Goal: Navigation & Orientation: Find specific page/section

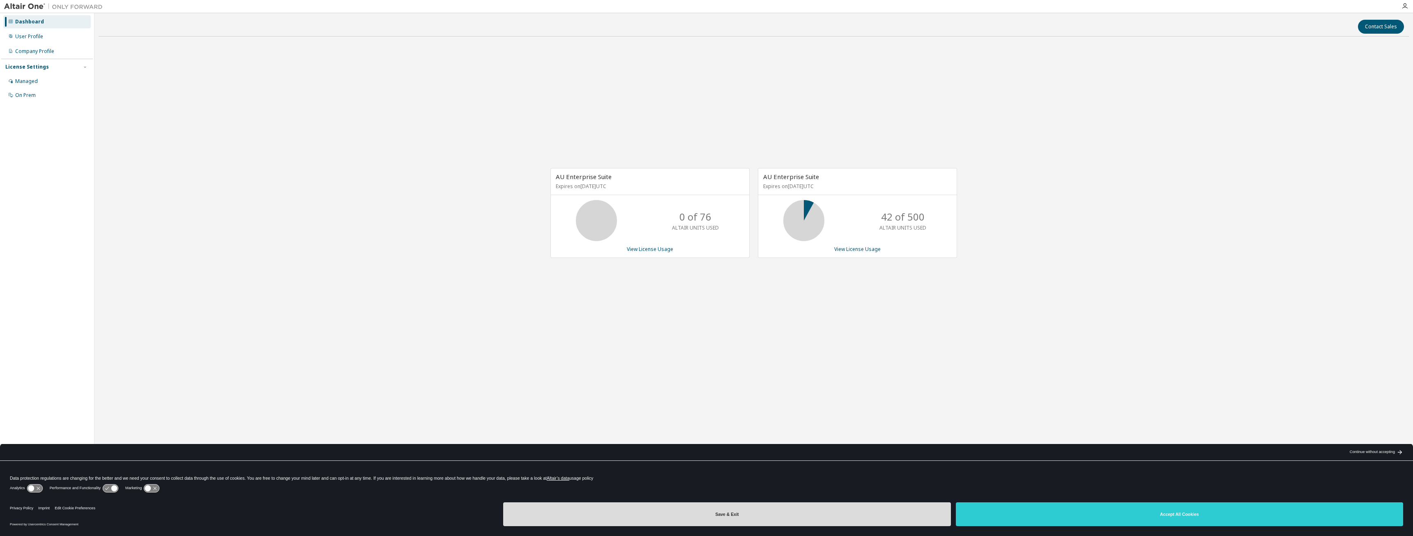
click at [797, 520] on button "Save & Exit" at bounding box center [726, 514] width 447 height 24
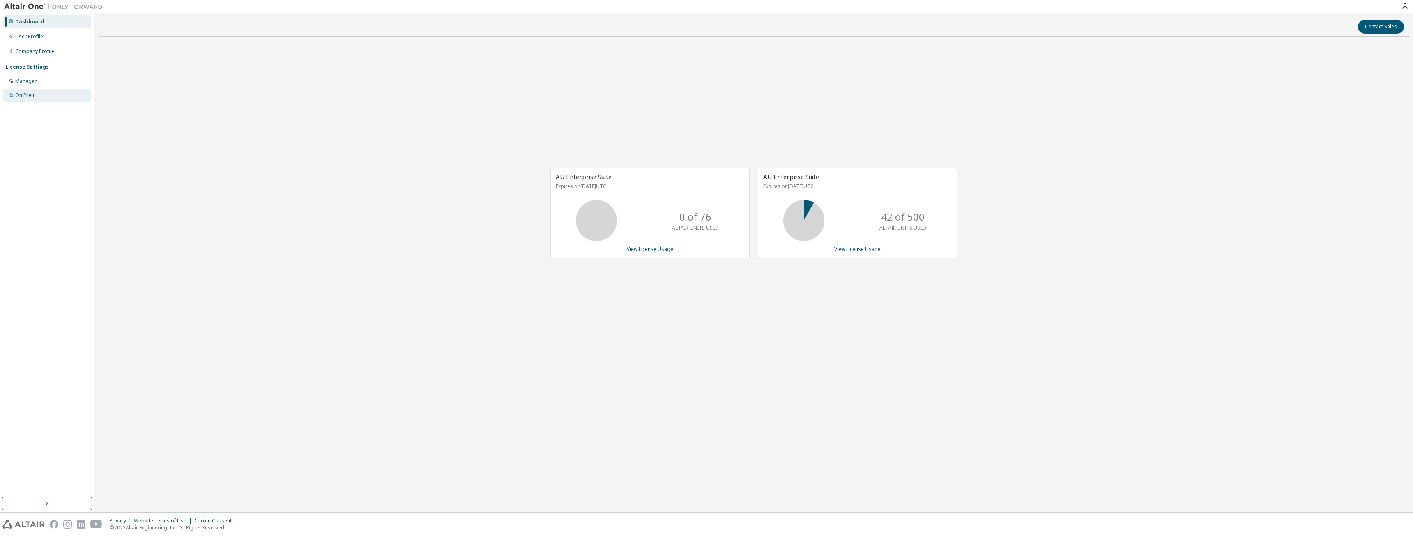
click at [38, 90] on div "On Prem" at bounding box center [47, 95] width 88 height 13
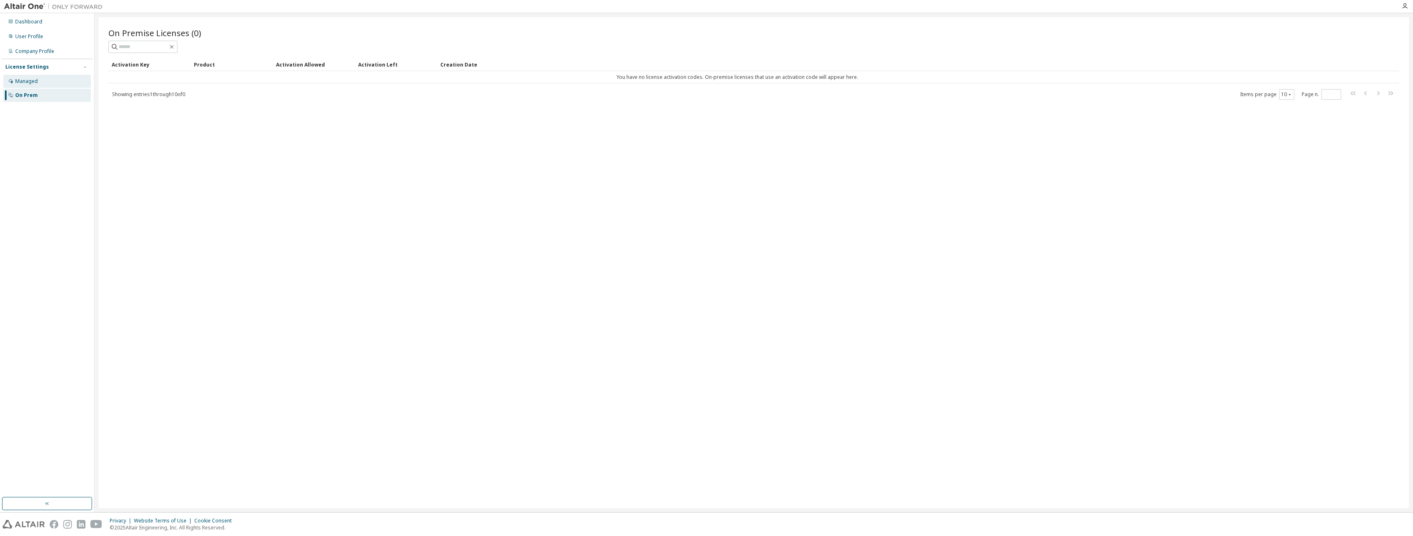
click at [67, 84] on div "Managed" at bounding box center [47, 81] width 88 height 13
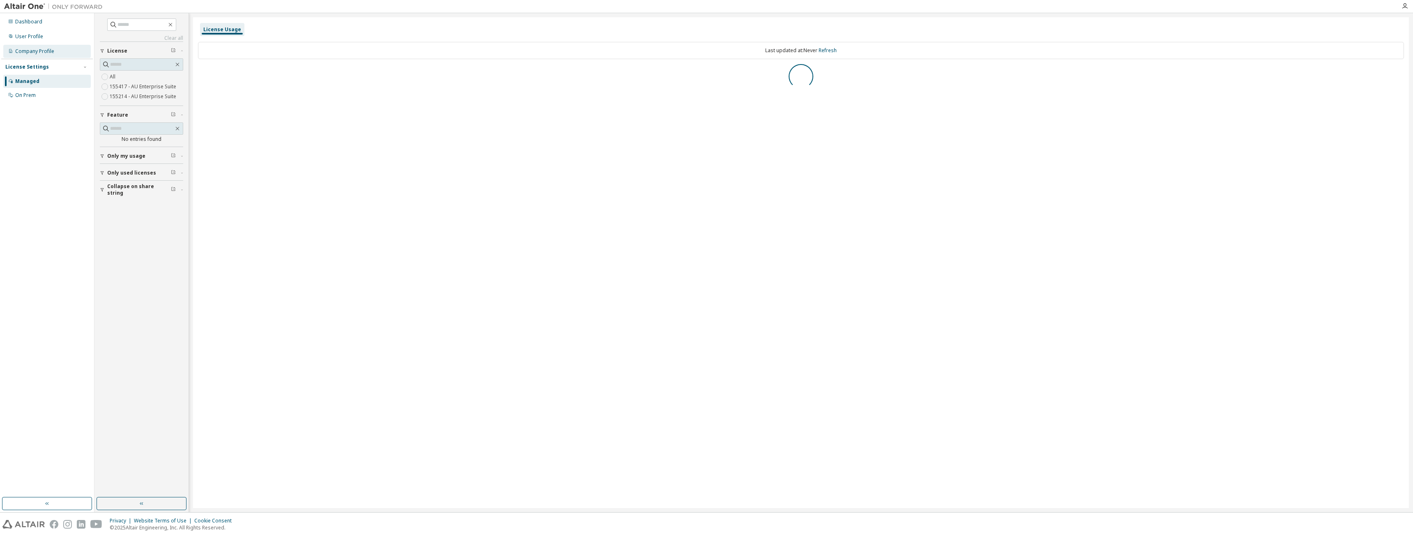
click at [58, 51] on div "Company Profile" at bounding box center [47, 51] width 88 height 13
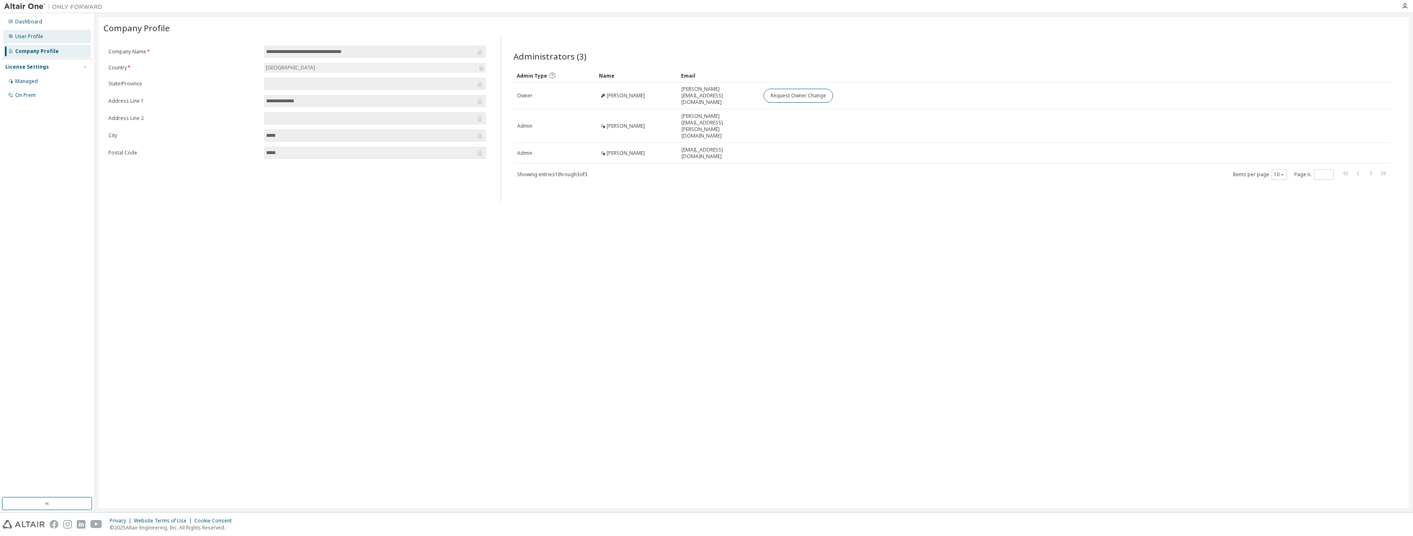
click at [44, 39] on div "User Profile" at bounding box center [47, 36] width 88 height 13
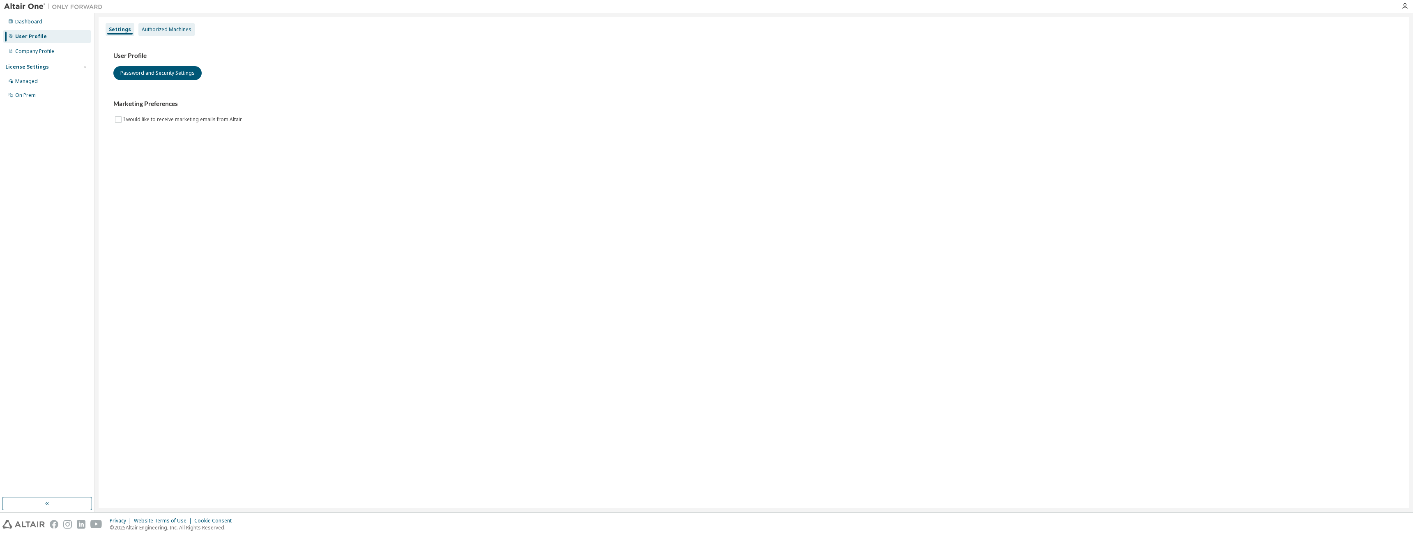
click at [151, 31] on div "Authorized Machines" at bounding box center [167, 29] width 50 height 7
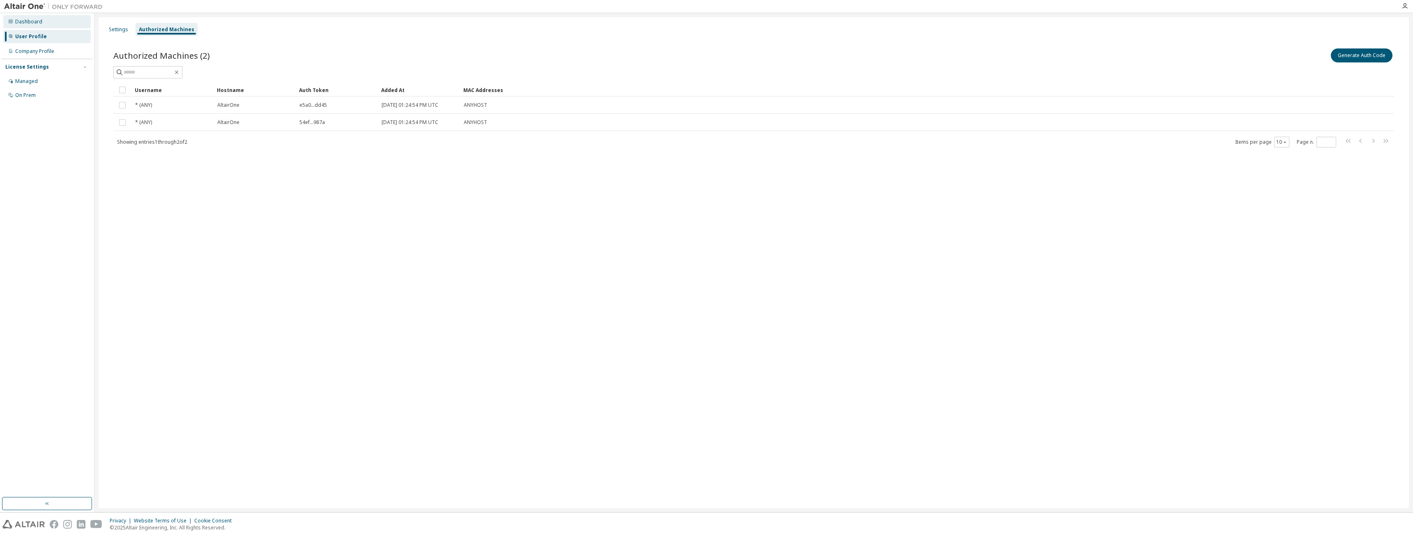
click at [44, 25] on div "Dashboard" at bounding box center [47, 21] width 88 height 13
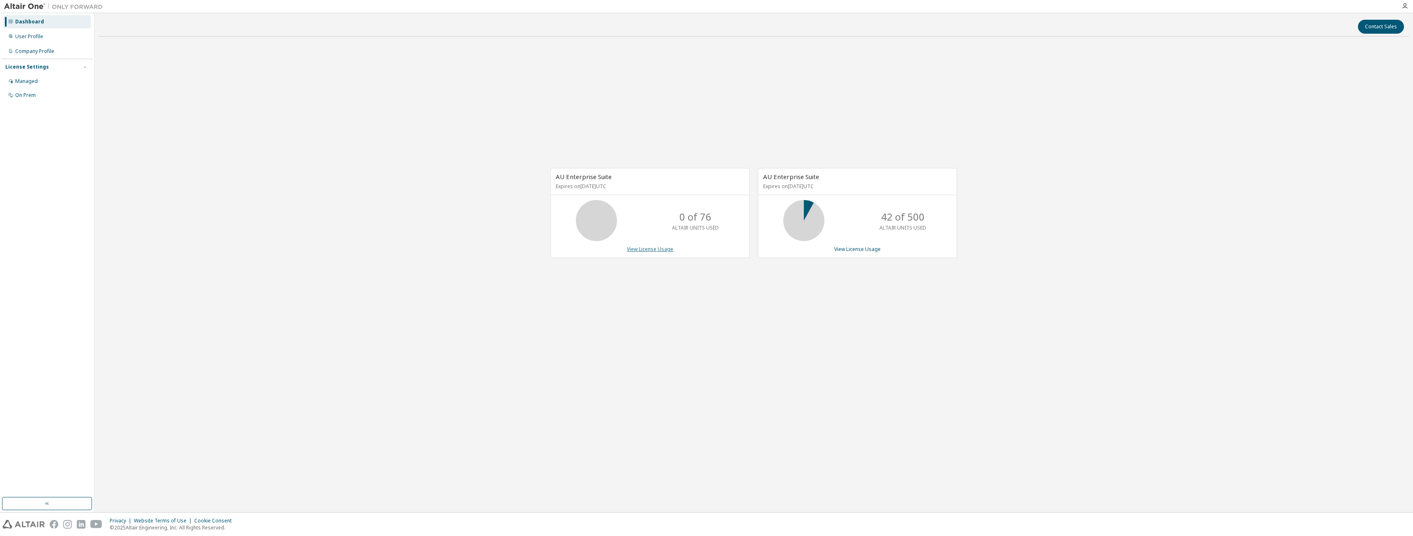
click at [651, 251] on link "View License Usage" at bounding box center [650, 249] width 46 height 7
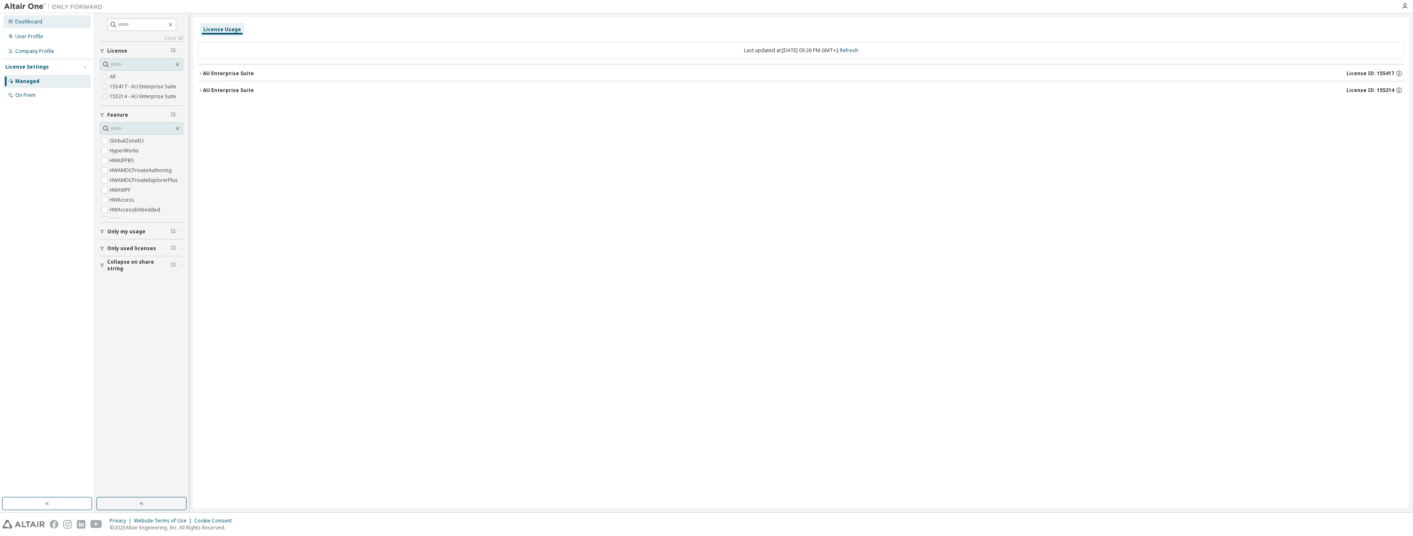
click at [42, 22] on div "Dashboard" at bounding box center [47, 21] width 88 height 13
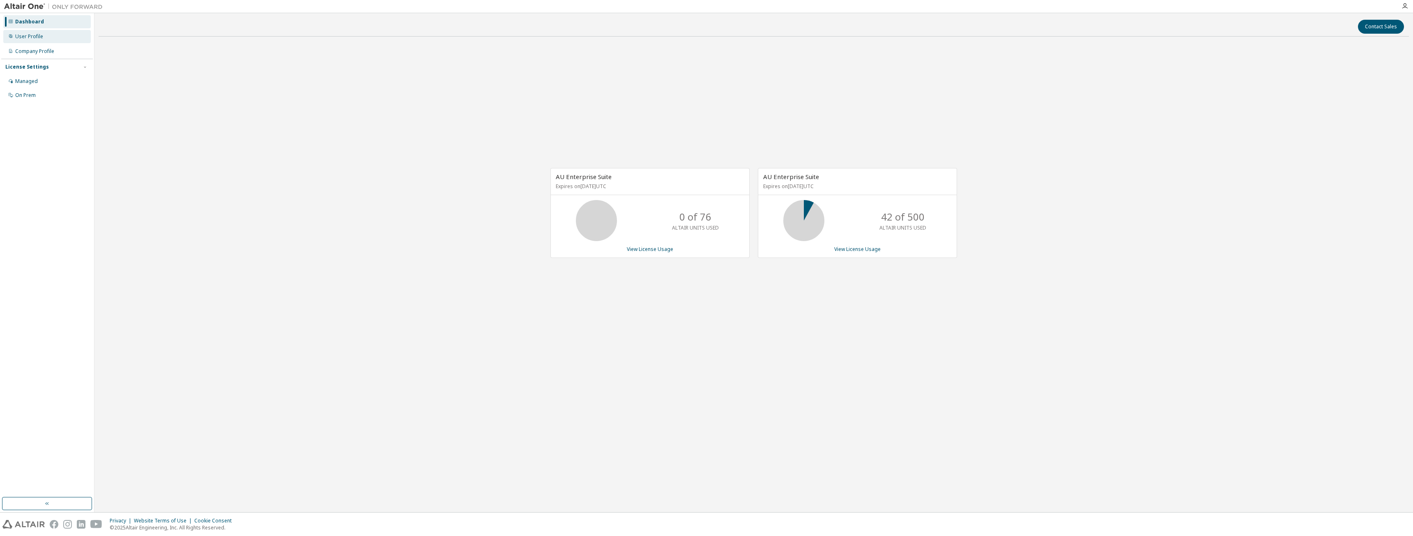
click at [41, 37] on div "User Profile" at bounding box center [29, 36] width 28 height 7
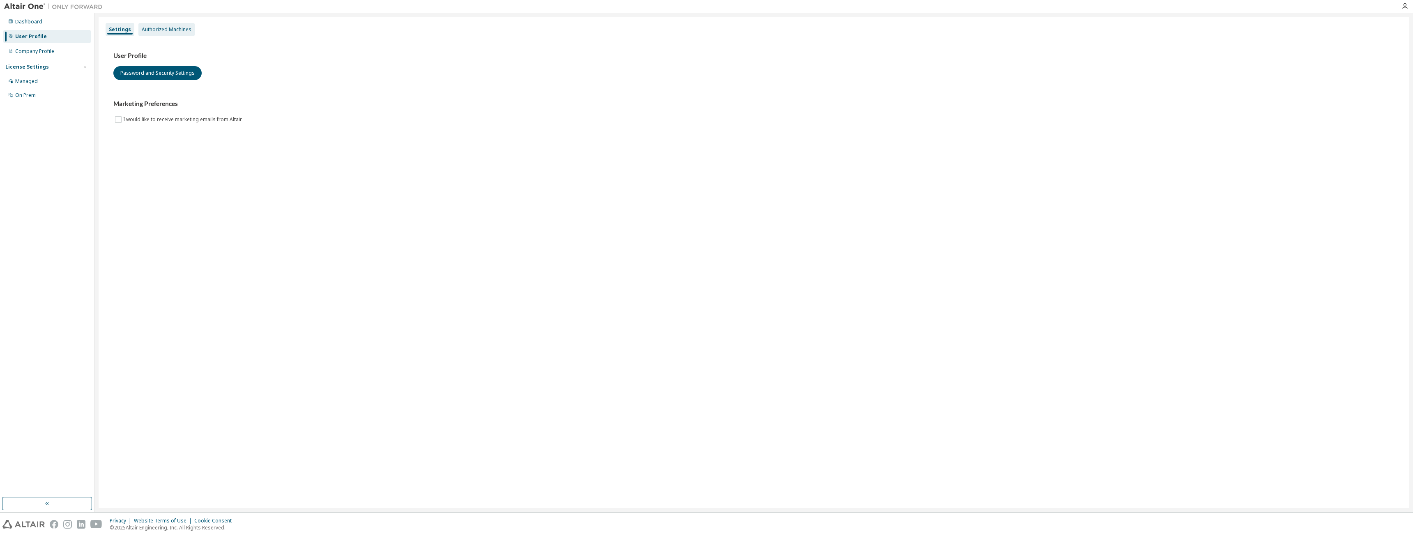
click at [180, 28] on div "Authorized Machines" at bounding box center [167, 29] width 50 height 7
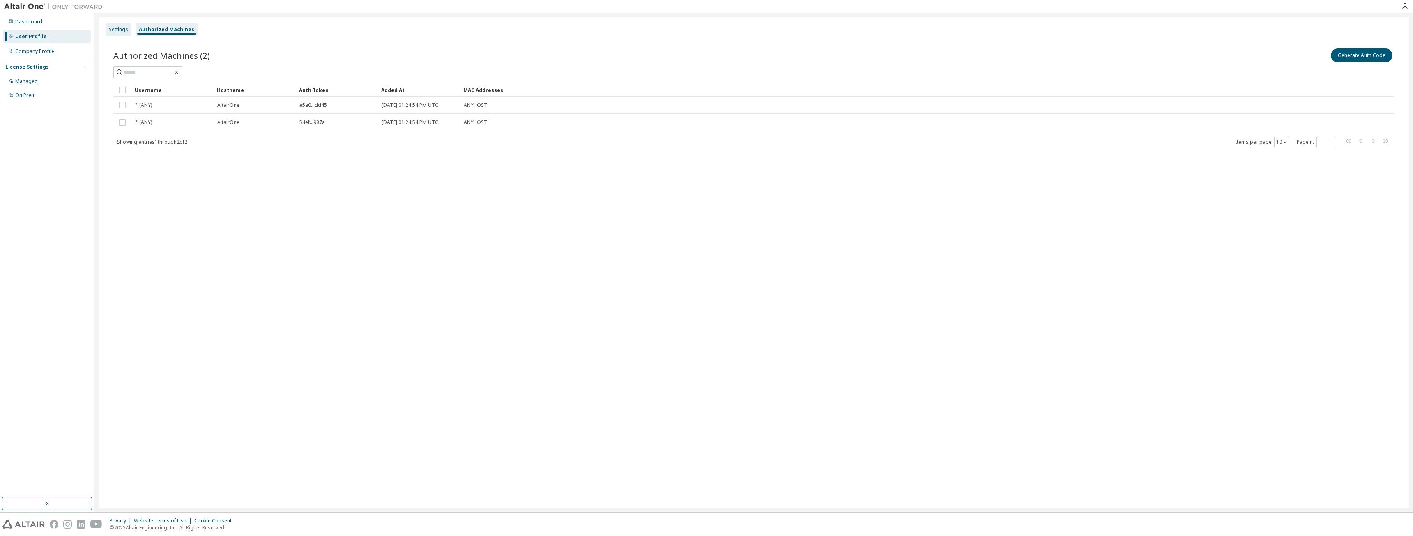
click at [126, 27] on div "Settings" at bounding box center [118, 29] width 19 height 7
